Goal: Task Accomplishment & Management: Manage account settings

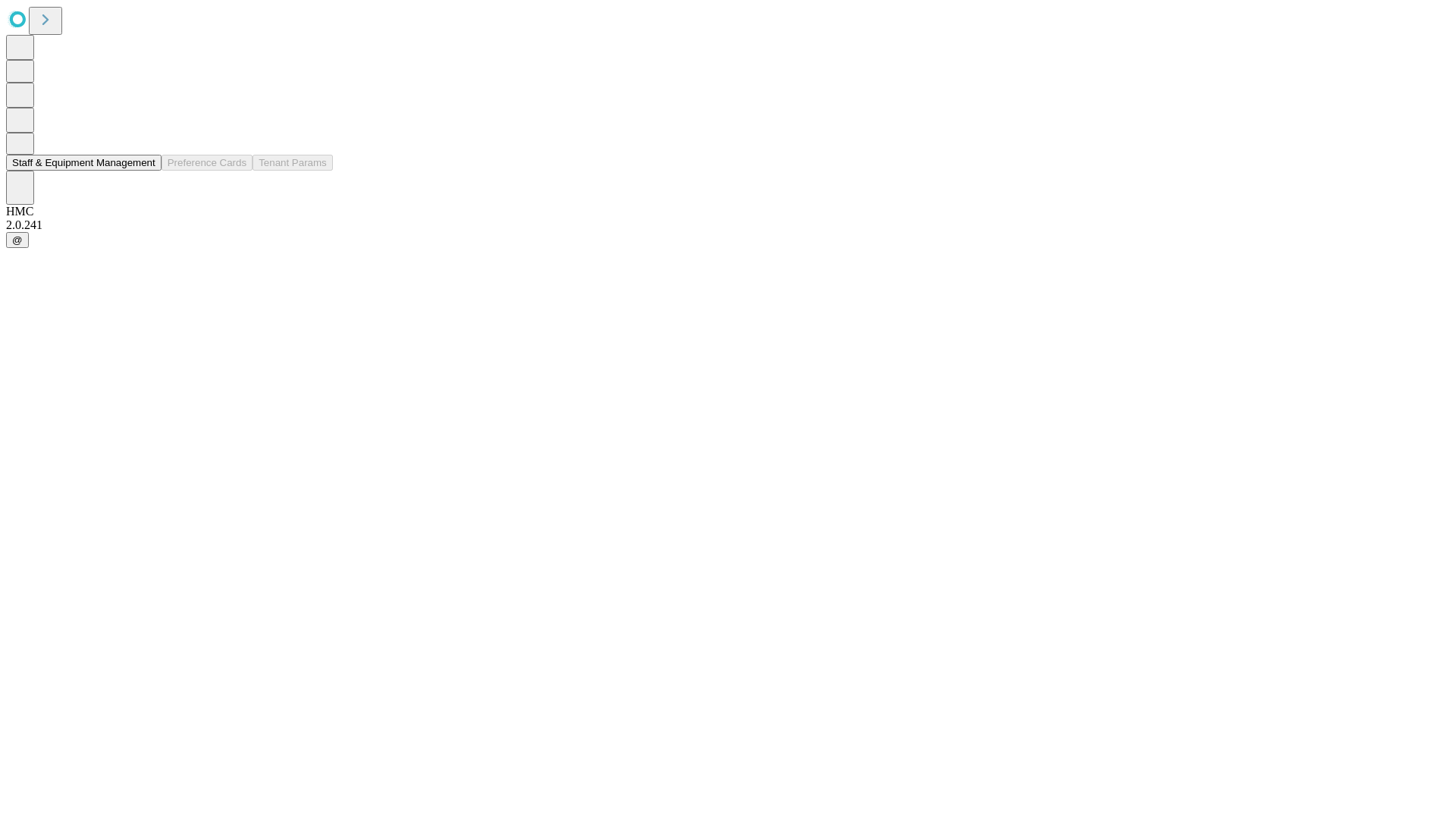
click at [141, 170] on button "Staff & Equipment Management" at bounding box center [84, 163] width 156 height 16
click at [145, 170] on button "Staff & Equipment Management" at bounding box center [84, 163] width 156 height 16
